Goal: Information Seeking & Learning: Learn about a topic

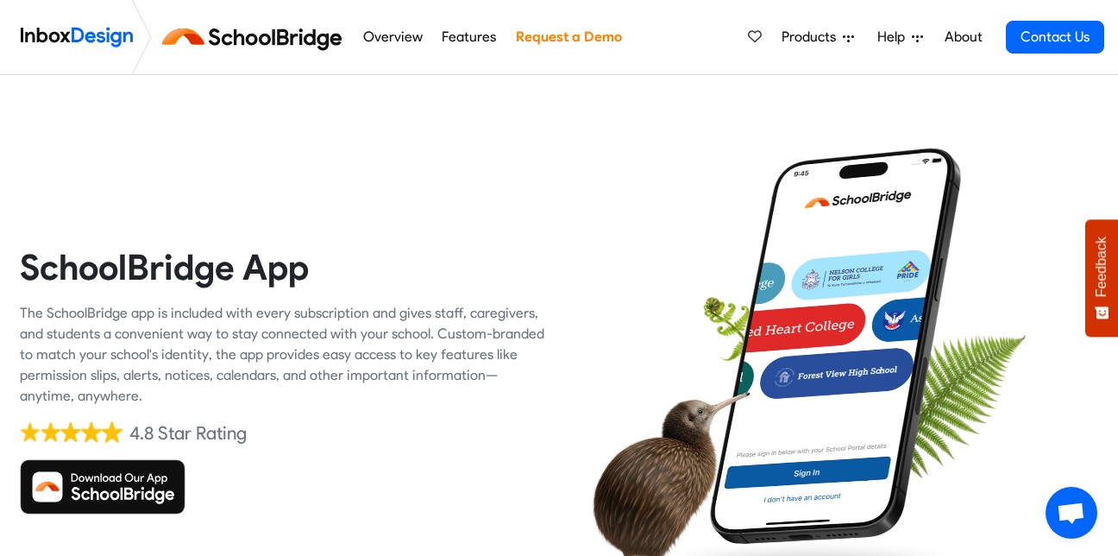
click at [95, 481] on img at bounding box center [103, 486] width 166 height 55
click at [147, 146] on div "SchoolBridge App The SchoolBridge app is included with every subscription and g…" at bounding box center [283, 379] width 526 height 526
click at [529, 289] on div "SchoolBridge App The SchoolBridge app is included with every subscription and g…" at bounding box center [283, 379] width 526 height 526
